Goal: Consume media (video, audio)

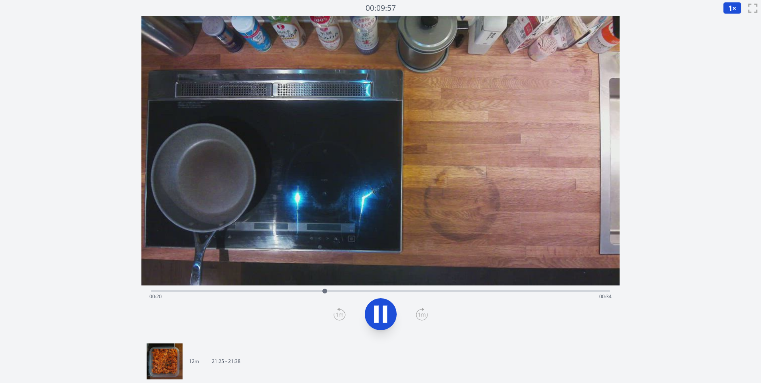
click at [378, 314] on icon at bounding box center [376, 313] width 4 height 17
click at [741, 6] on button "1 ×" at bounding box center [732, 8] width 18 height 12
drag, startPoint x: 684, startPoint y: 89, endPoint x: 735, endPoint y: 30, distance: 78.2
click at [735, 30] on li "0.5×" at bounding box center [734, 32] width 22 height 13
click at [378, 317] on icon at bounding box center [376, 313] width 4 height 17
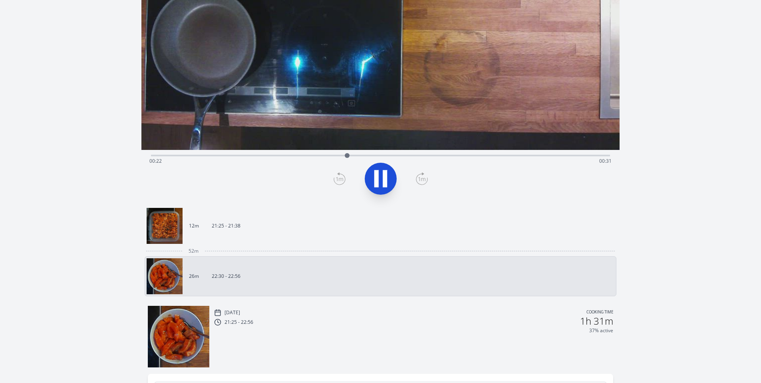
scroll to position [229, 0]
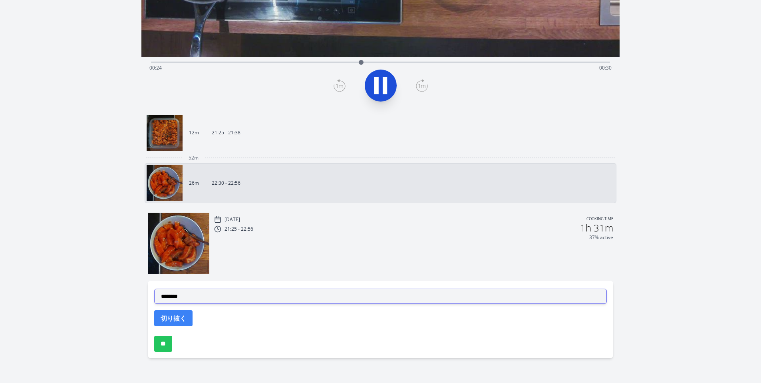
click at [198, 298] on select "**********" at bounding box center [380, 295] width 453 height 15
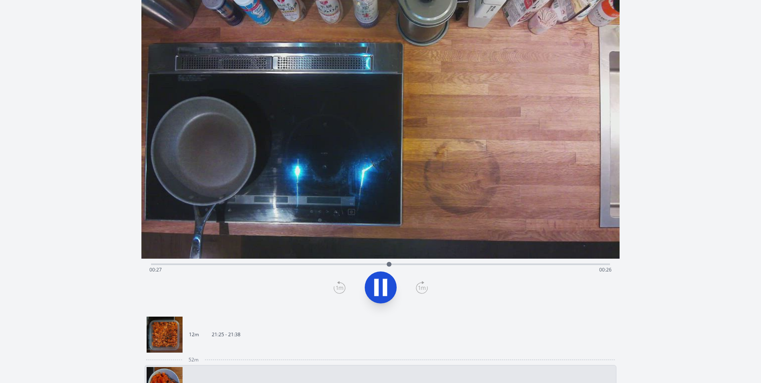
scroll to position [0, 0]
